Goal: Navigation & Orientation: Find specific page/section

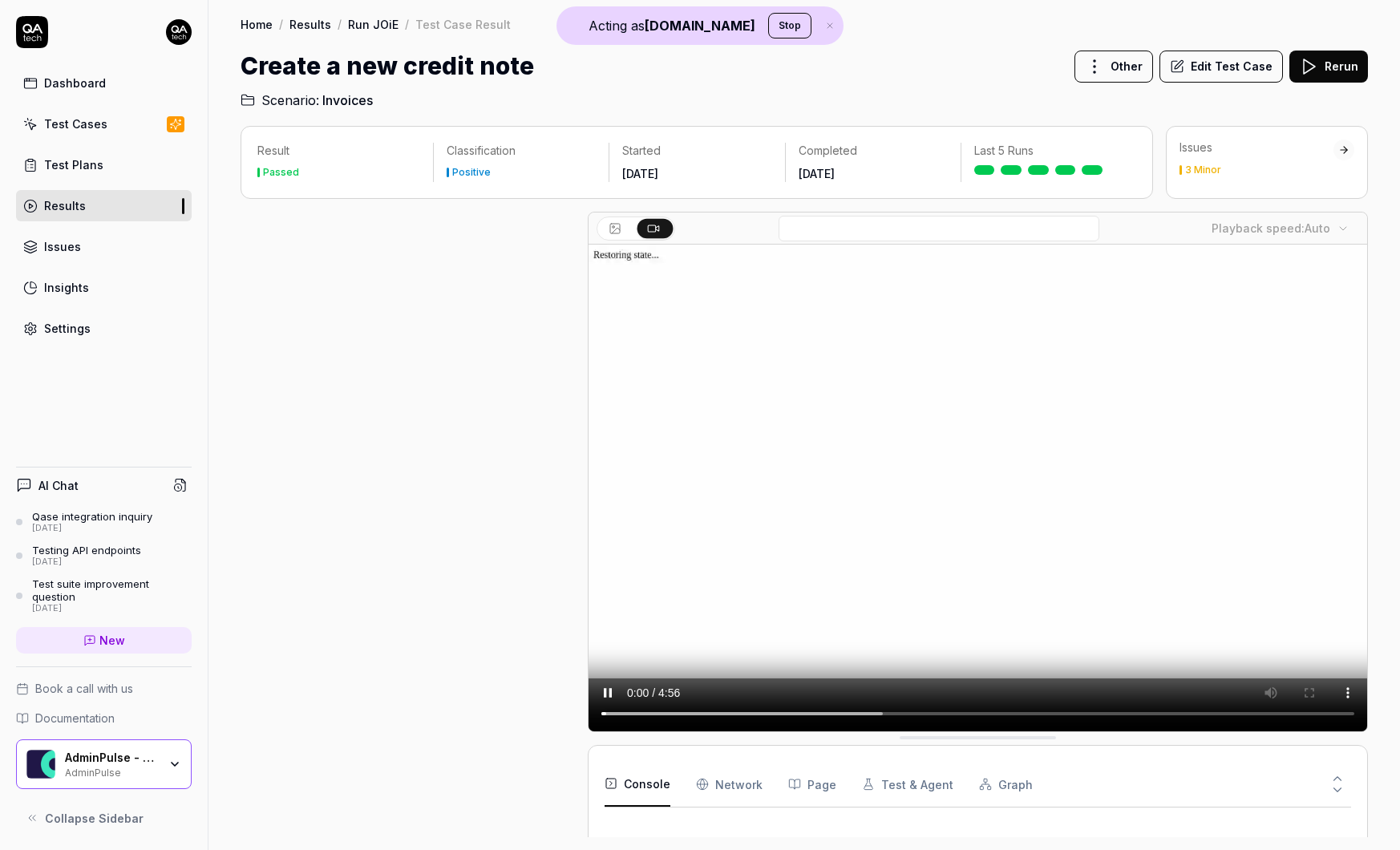
scroll to position [309, 0]
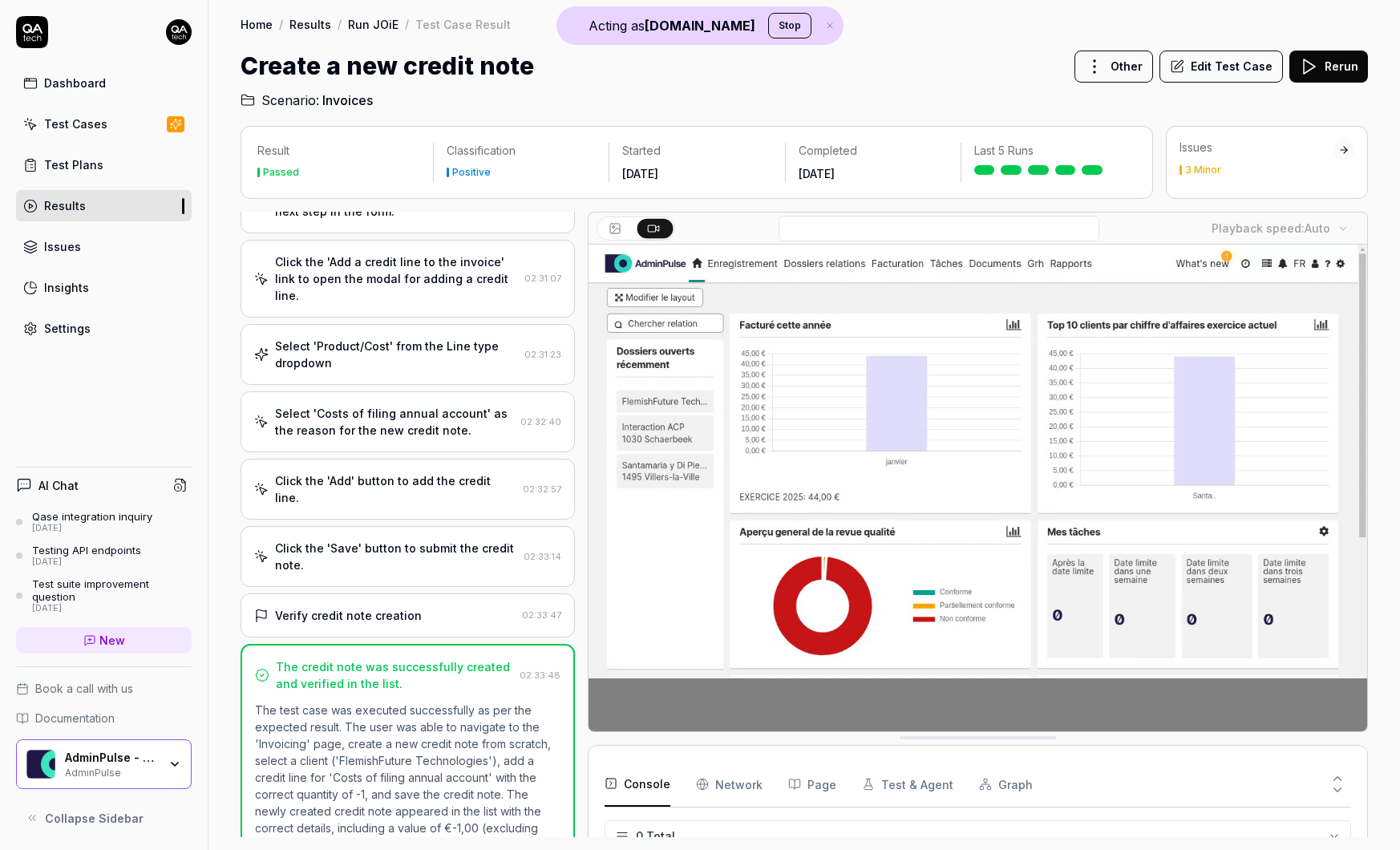
click at [167, 751] on div "AdminPulse - 0475.384.429 AdminPulse" at bounding box center [116, 765] width 103 height 27
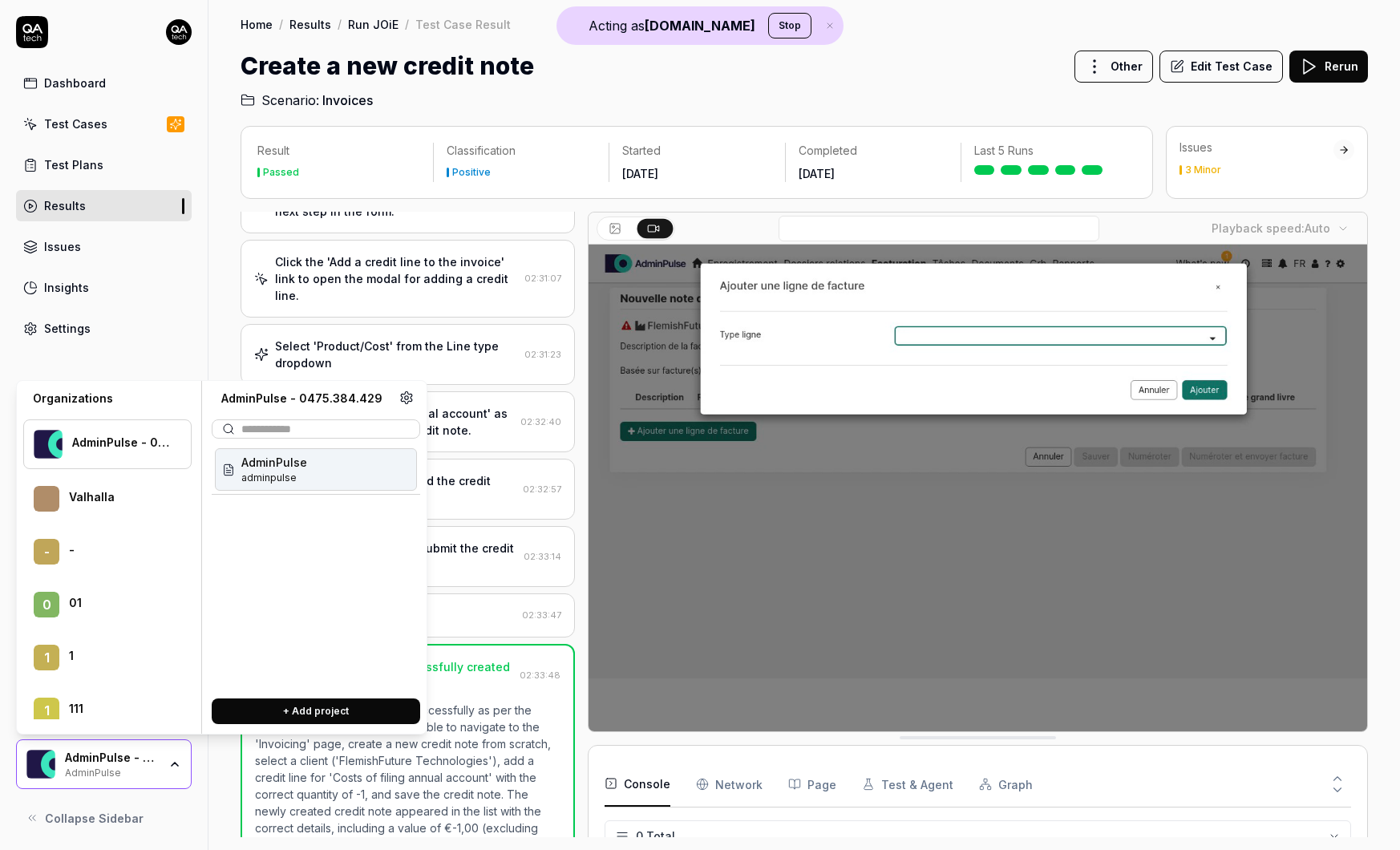
click at [235, 641] on div "AdminPulse adminpulse" at bounding box center [316, 565] width 208 height 241
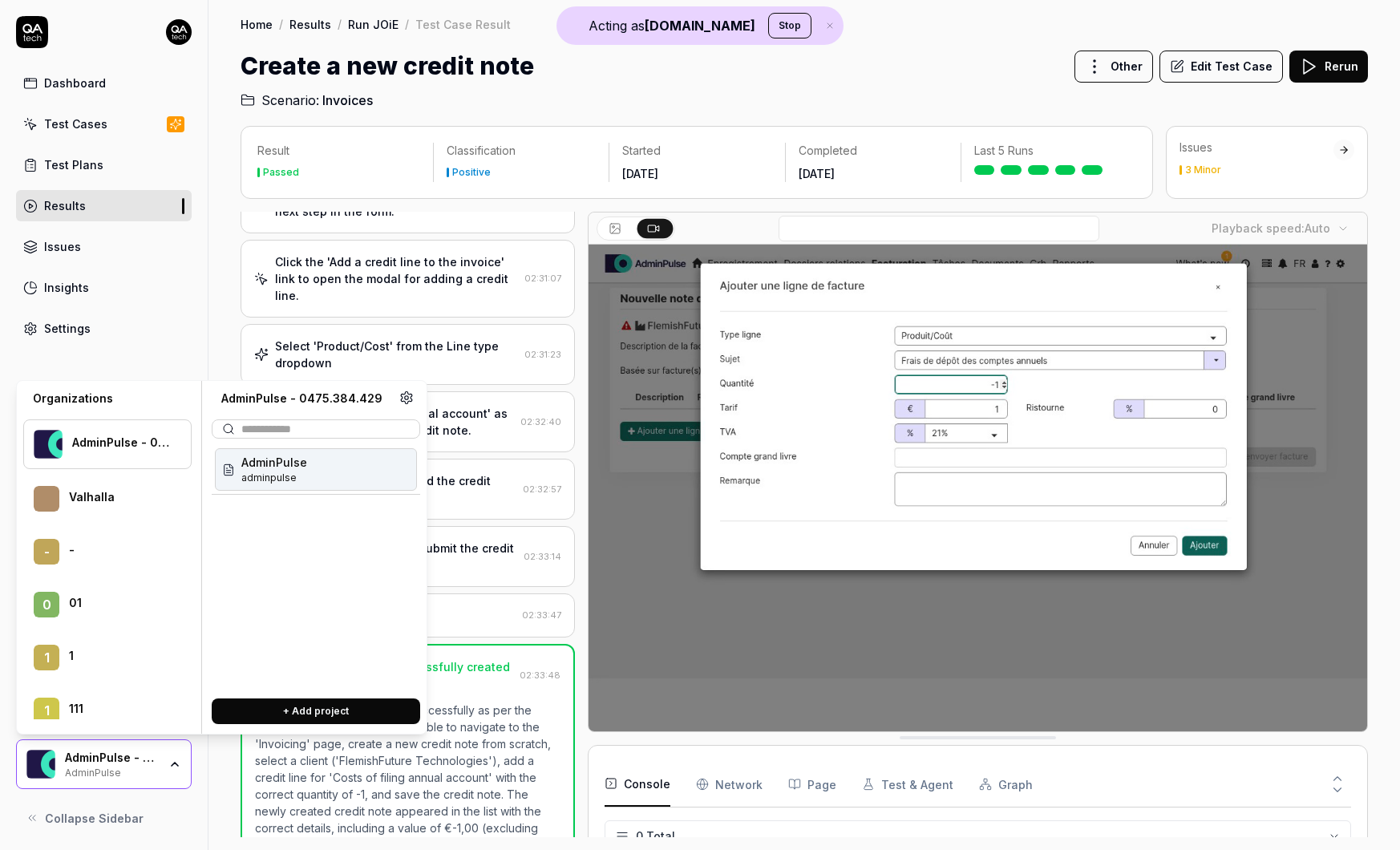
scroll to position [2326, 0]
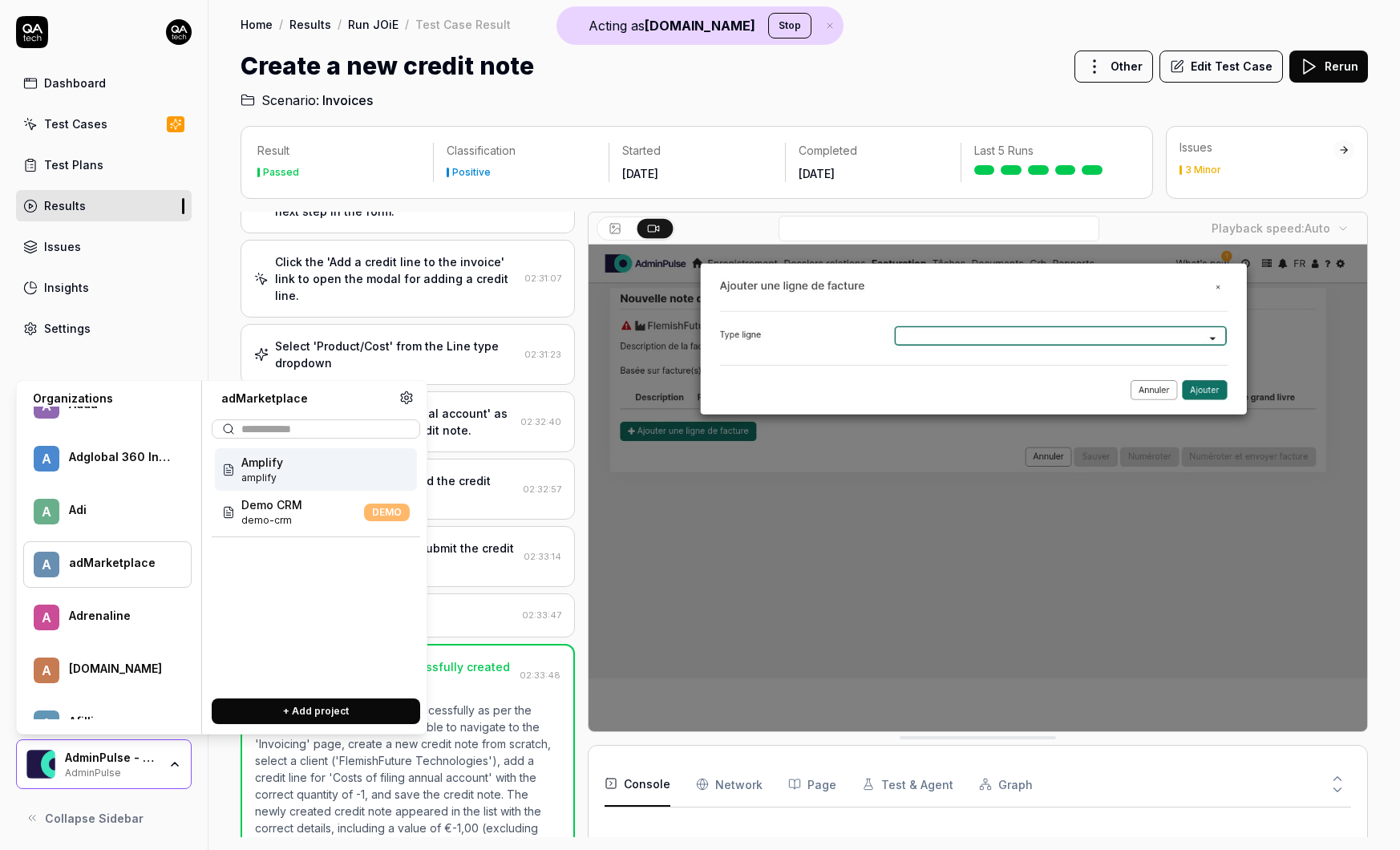
click at [130, 571] on div at bounding box center [119, 572] width 101 height 4
click at [306, 475] on div "Amplify amplify" at bounding box center [315, 469] width 202 height 42
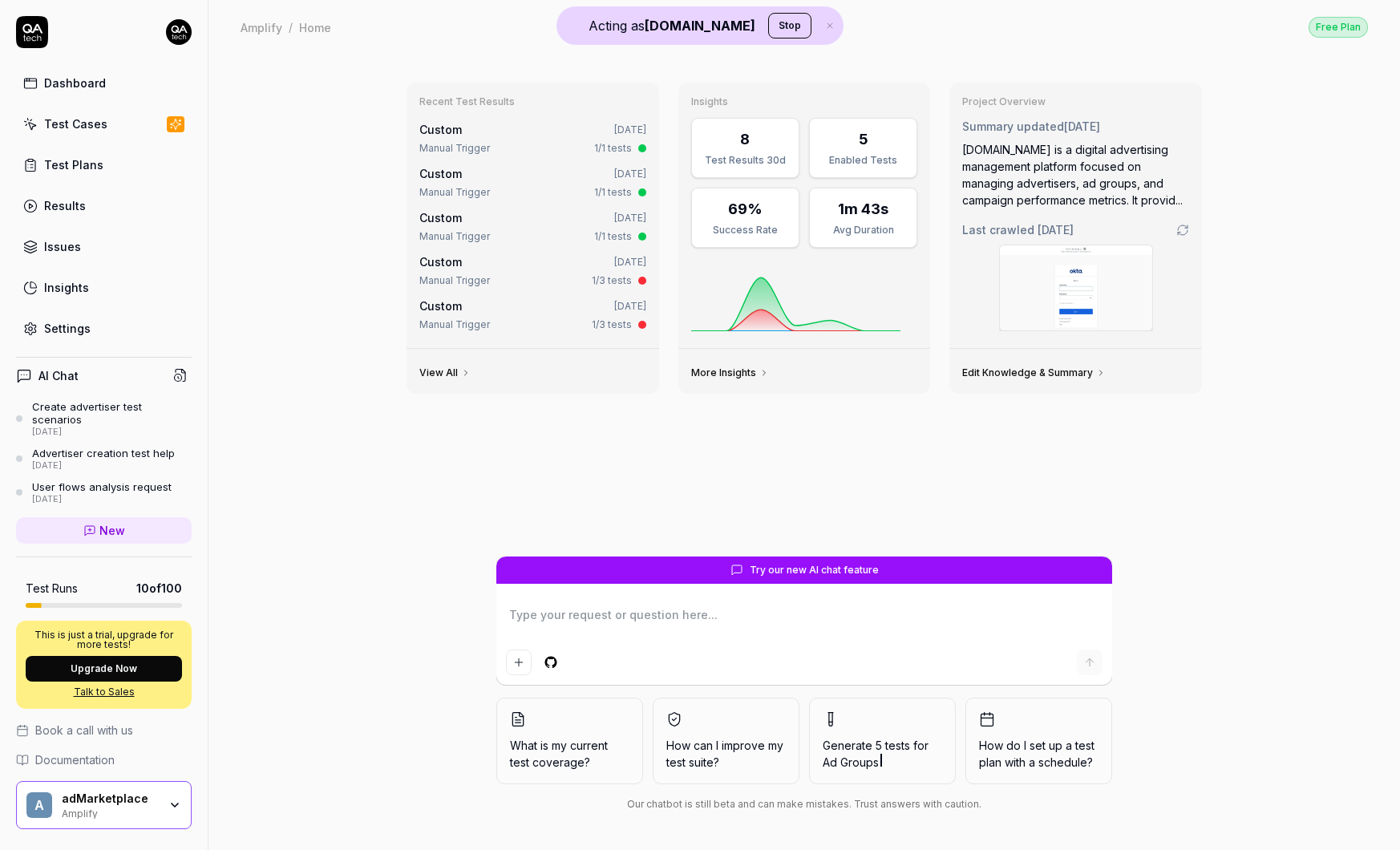
type textarea "*"
